Goal: Navigation & Orientation: Go to known website

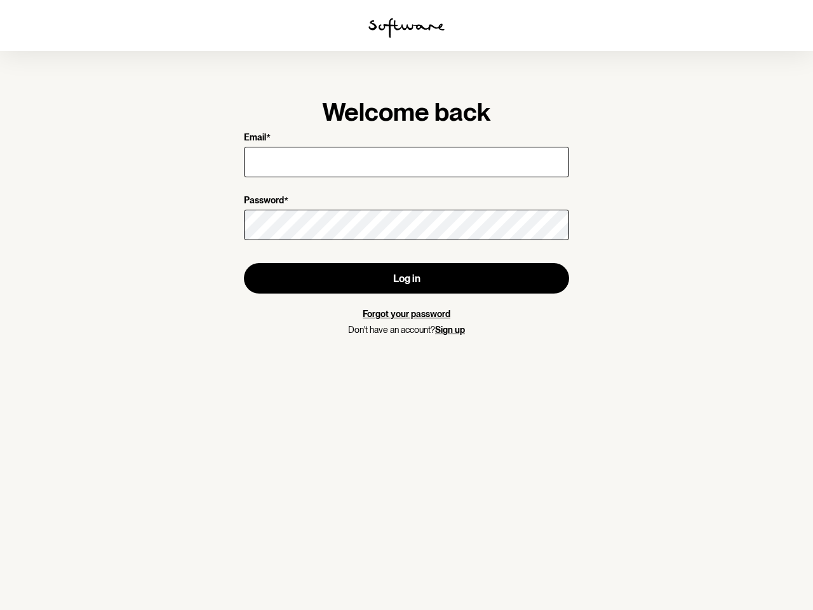
click at [406, 28] on img at bounding box center [406, 28] width 76 height 20
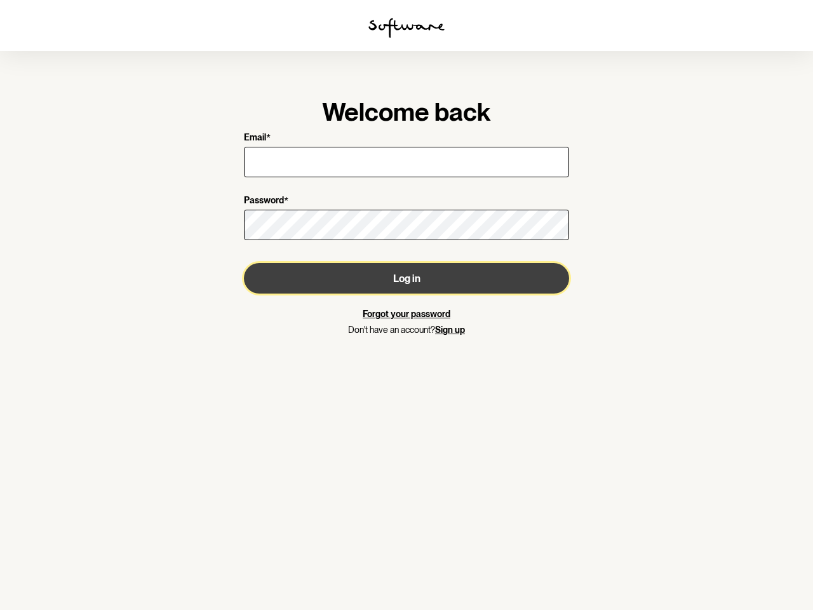
click at [406, 278] on button "Log in" at bounding box center [406, 278] width 325 height 30
